Goal: Task Accomplishment & Management: Manage account settings

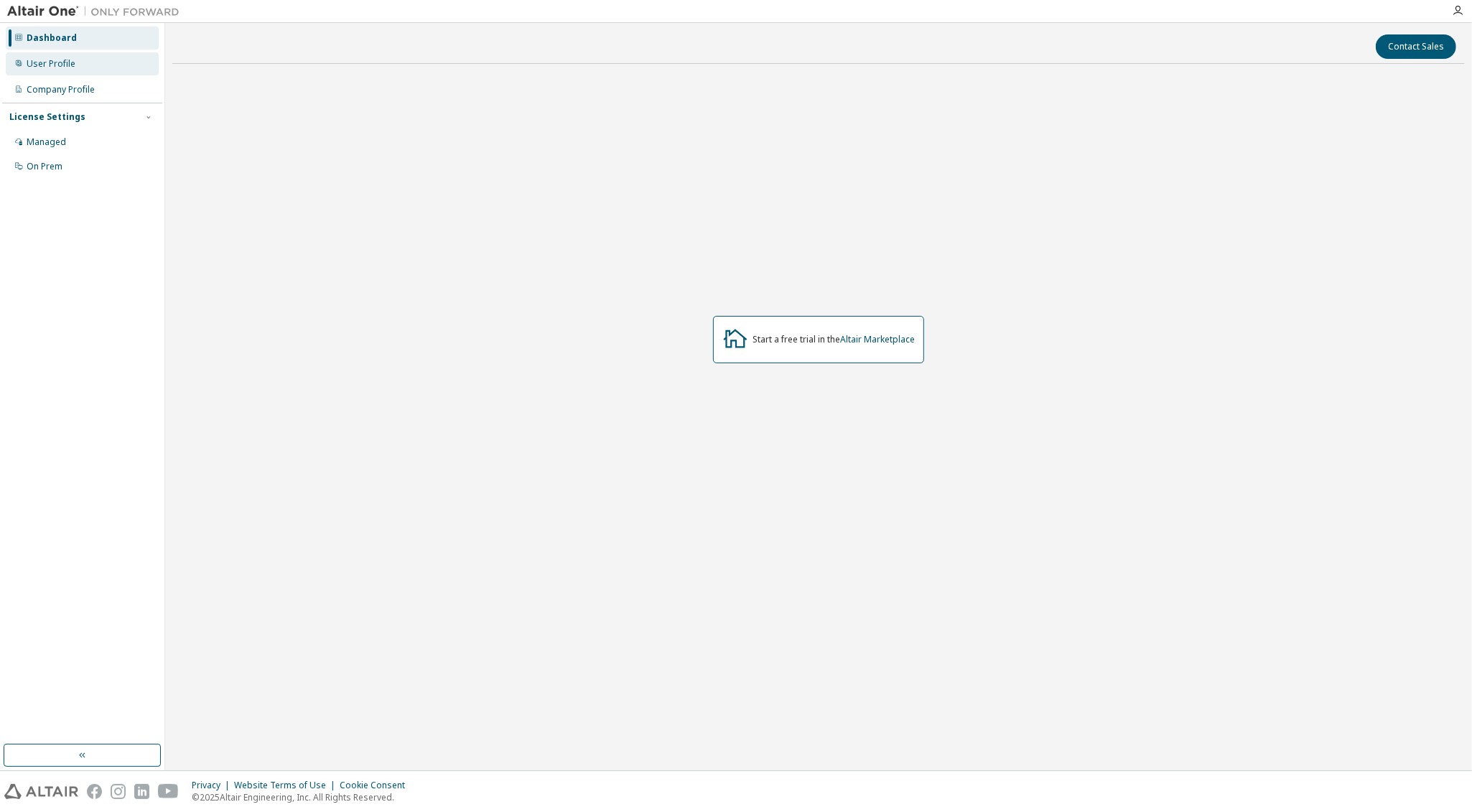
click at [47, 61] on div "User Profile" at bounding box center [51, 64] width 49 height 12
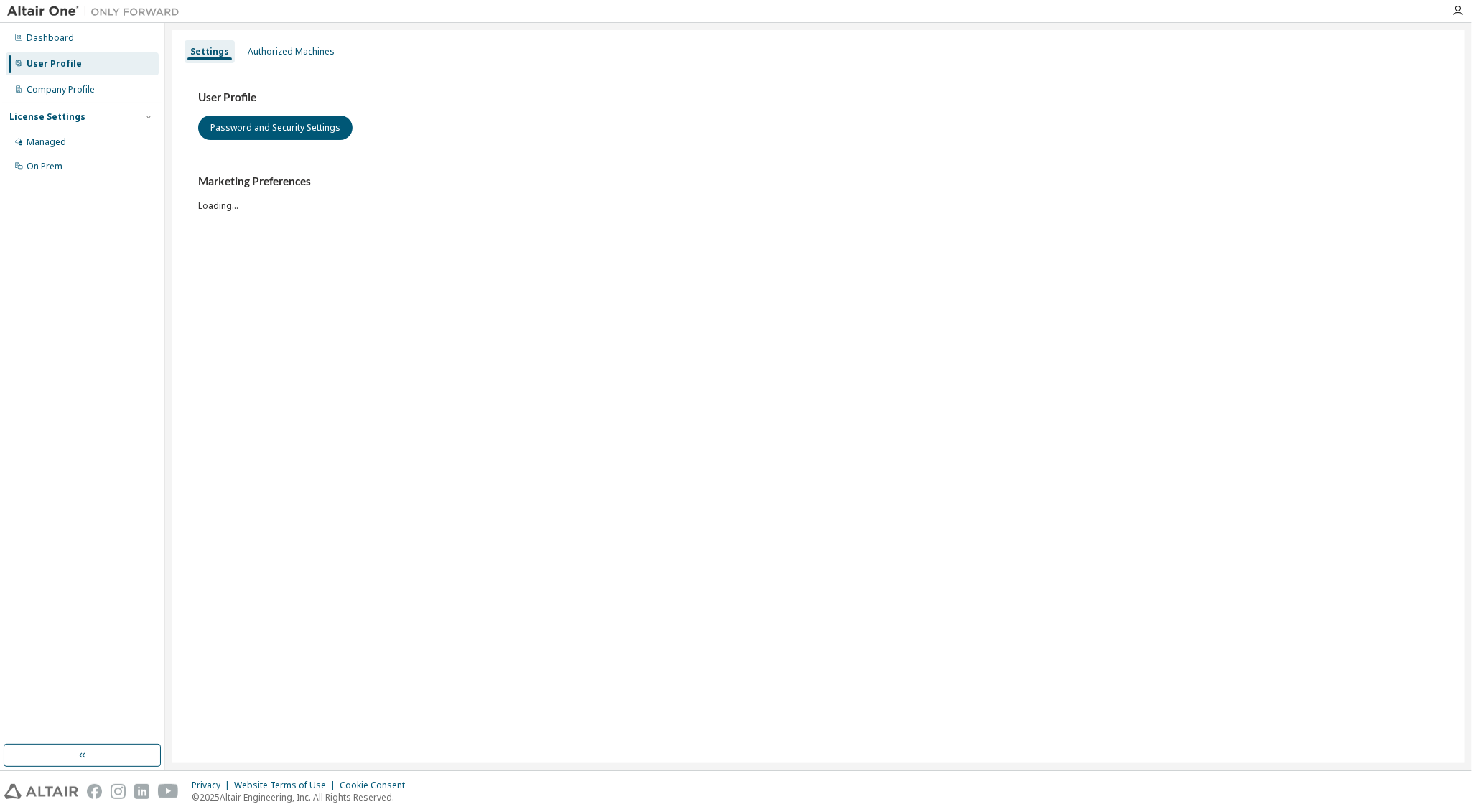
click at [53, 125] on div "License Settings Managed On Prem" at bounding box center [82, 141] width 161 height 77
click at [53, 136] on div "Managed" at bounding box center [46, 142] width 39 height 12
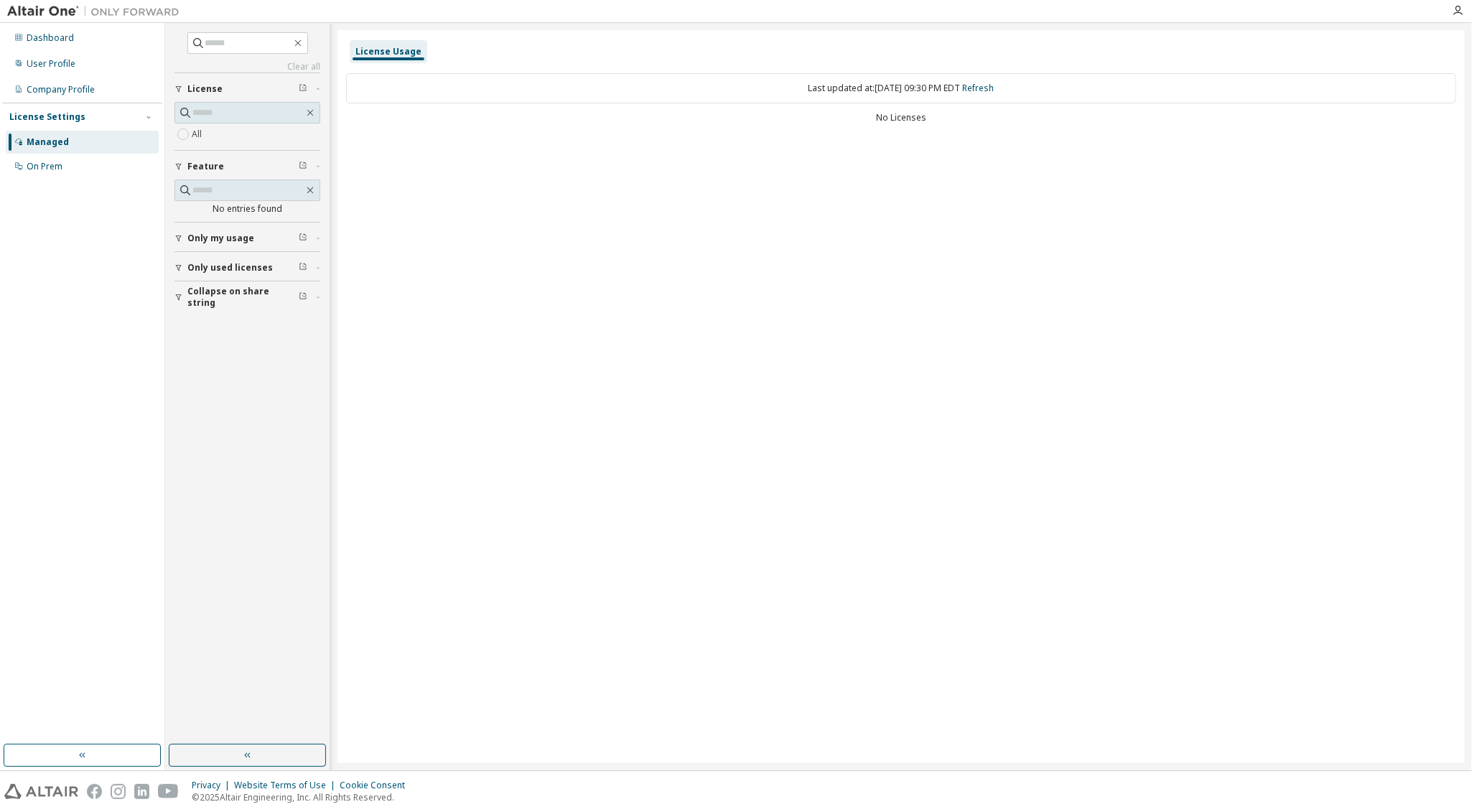
click at [185, 266] on div "button" at bounding box center [181, 267] width 12 height 9
click at [187, 244] on button "Only my usage" at bounding box center [248, 238] width 146 height 32
click at [38, 7] on img at bounding box center [96, 11] width 180 height 14
